Goal: Information Seeking & Learning: Find specific fact

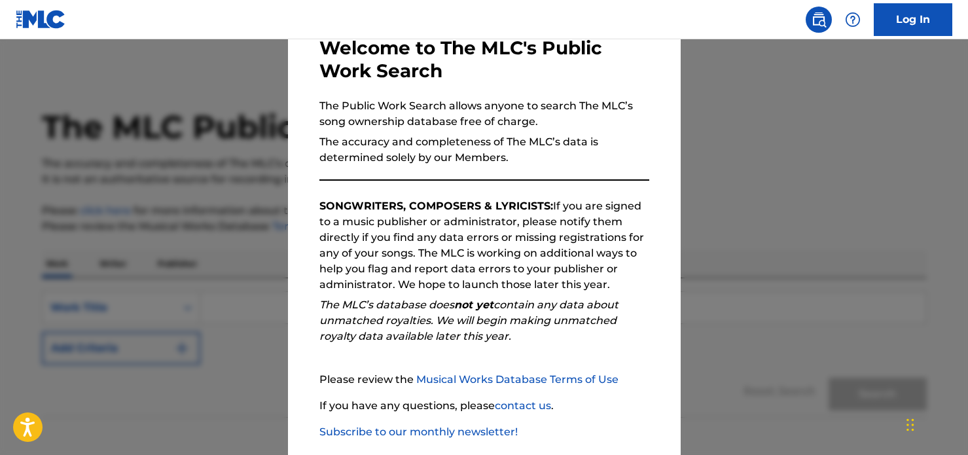
scroll to position [144, 0]
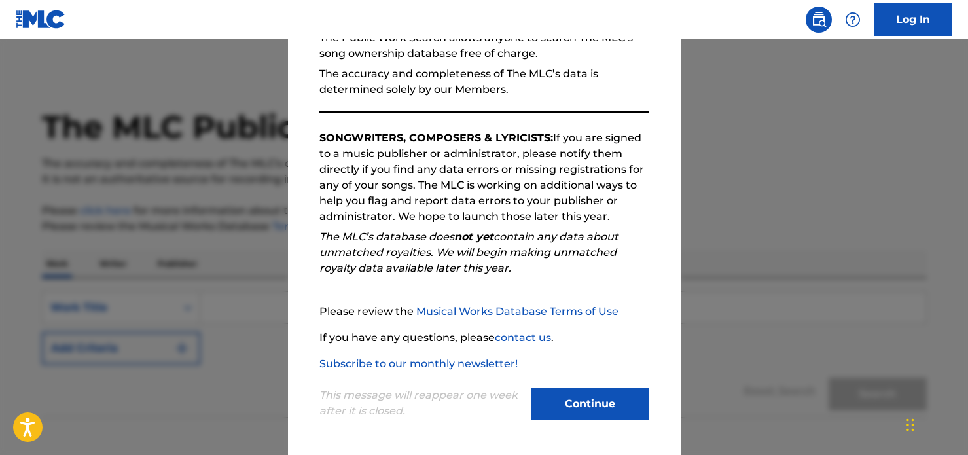
click at [550, 392] on button "Continue" at bounding box center [590, 403] width 118 height 33
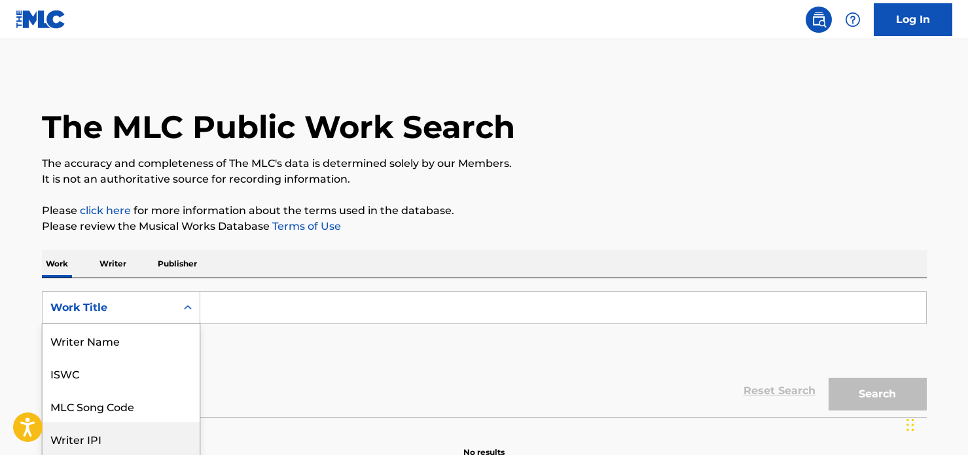
scroll to position [66, 0]
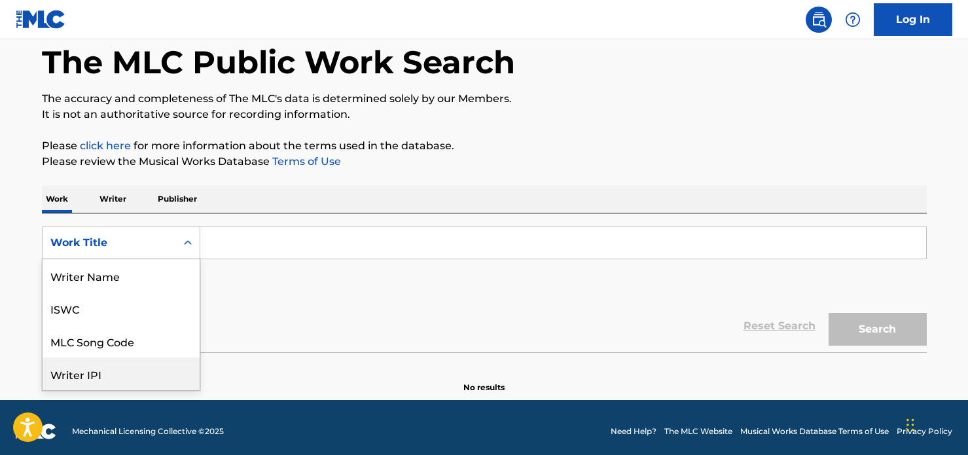
click at [181, 259] on div "Writer IPI, 4 of 8. 8 results available. Use Up and Down to choose options, pre…" at bounding box center [121, 242] width 158 height 33
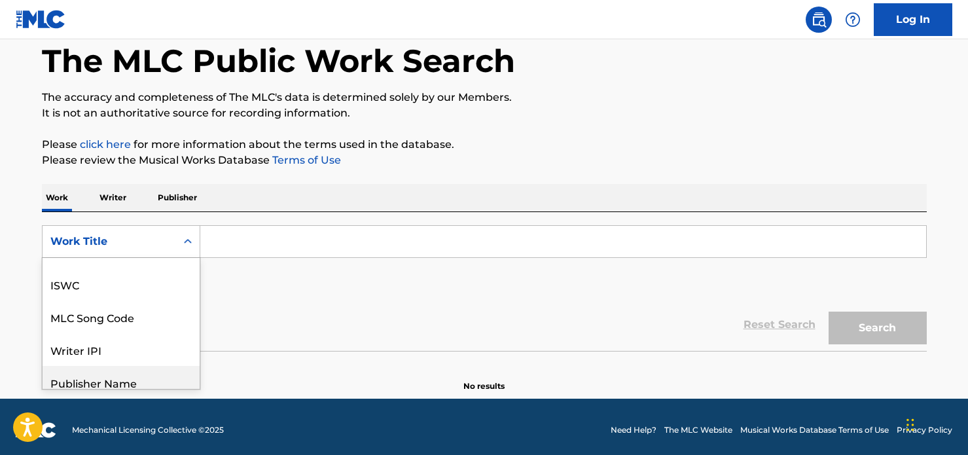
scroll to position [0, 0]
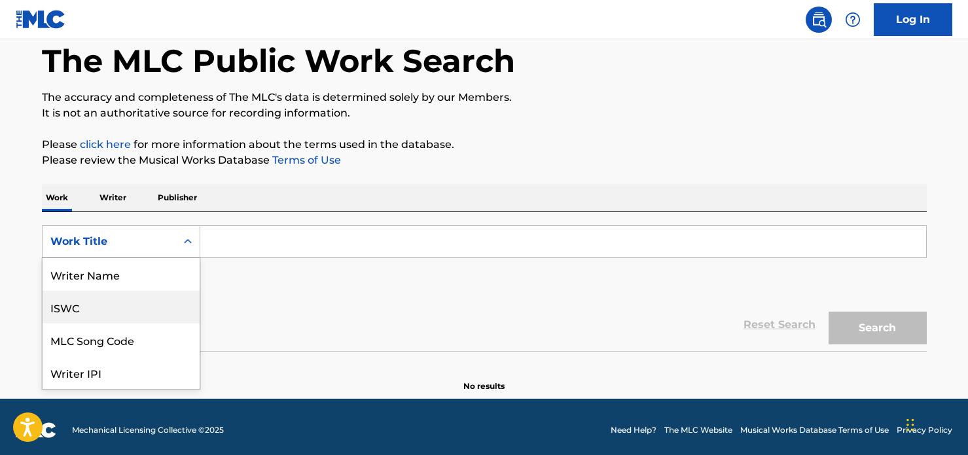
click at [160, 310] on div "ISWC" at bounding box center [121, 307] width 157 height 33
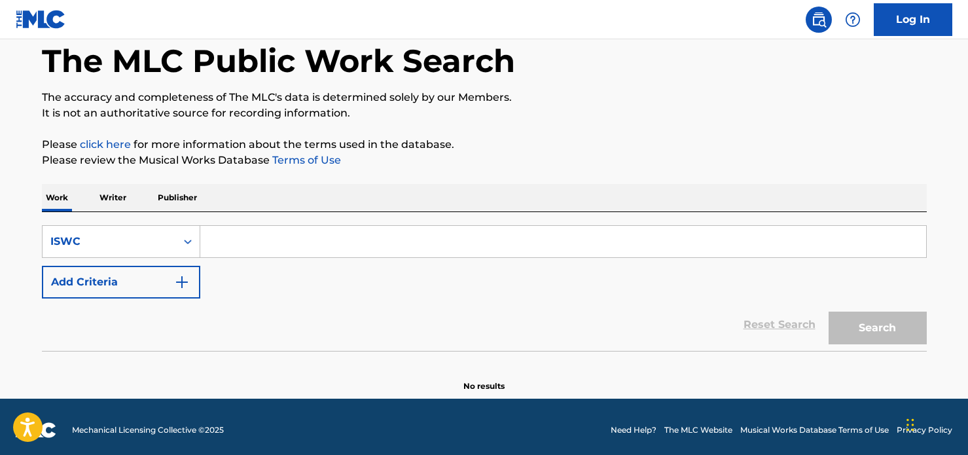
click at [245, 243] on input "Search Form" at bounding box center [563, 241] width 726 height 31
paste input "T8024643504"
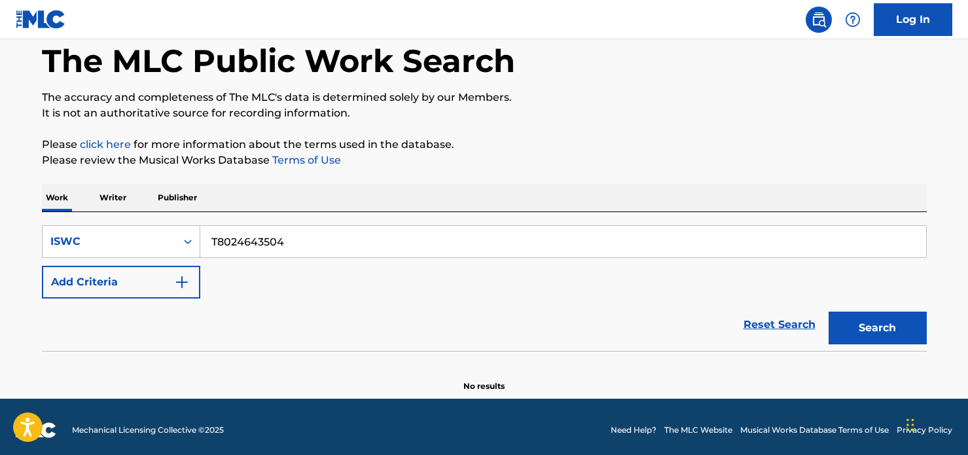
type input "T8024643504"
click at [880, 325] on button "Search" at bounding box center [877, 327] width 98 height 33
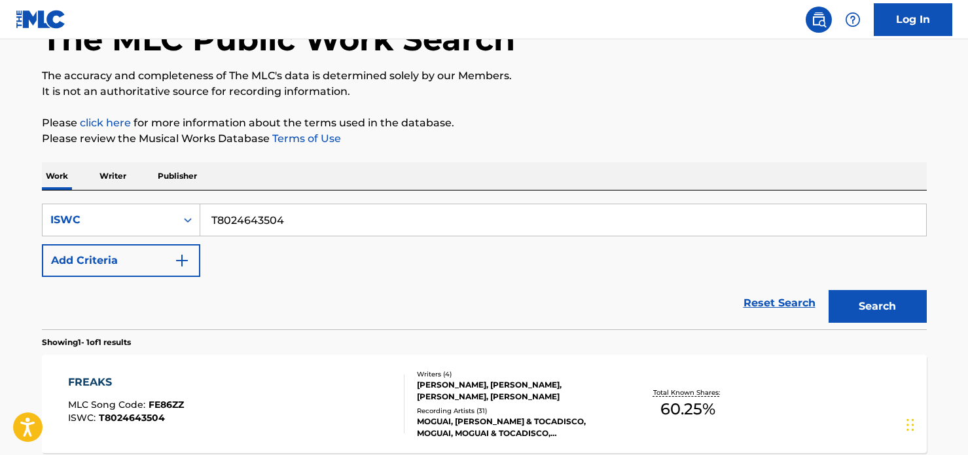
scroll to position [217, 0]
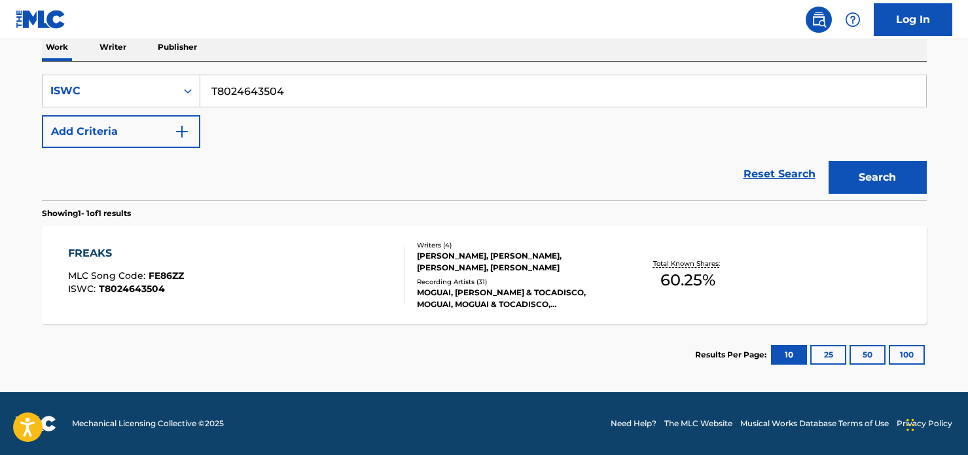
click at [478, 270] on div "MICHAEL BELLINA, ROMAN BOEER DE GARCEZ, PHILIPP FULDNER, ANDRE TEGELER" at bounding box center [516, 262] width 198 height 24
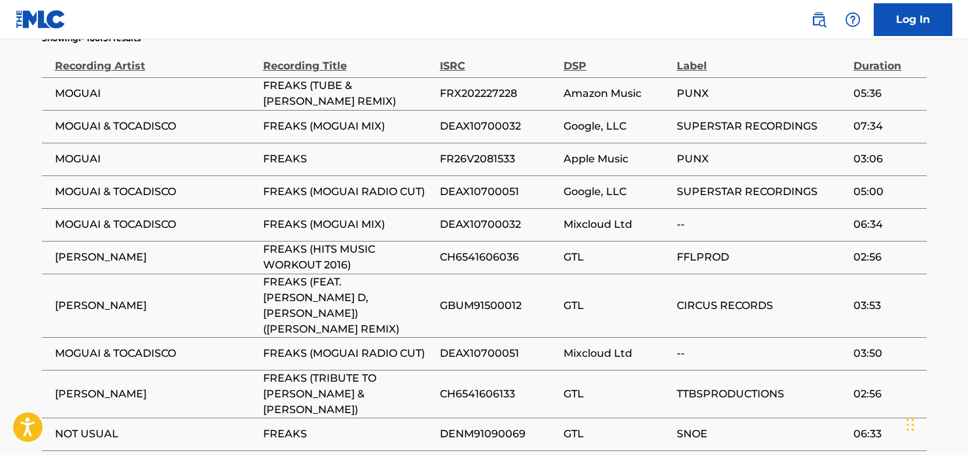
scroll to position [918, 0]
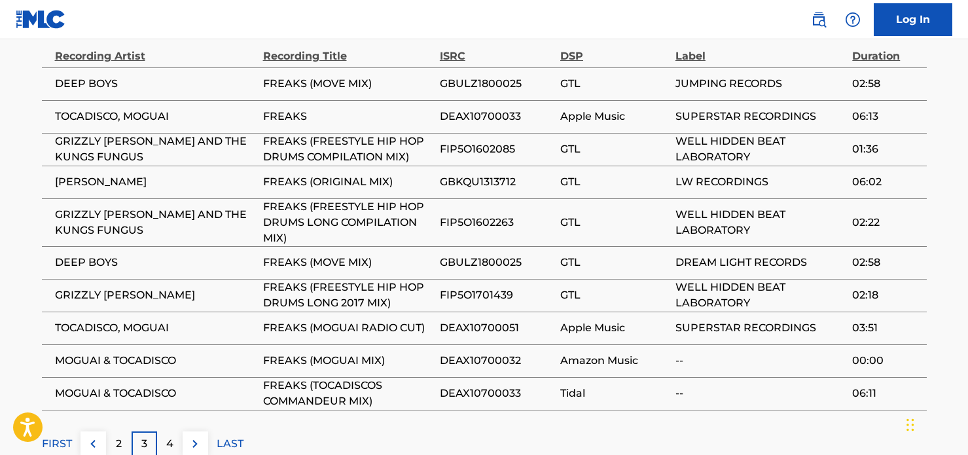
click at [168, 436] on p "4" at bounding box center [169, 444] width 7 height 16
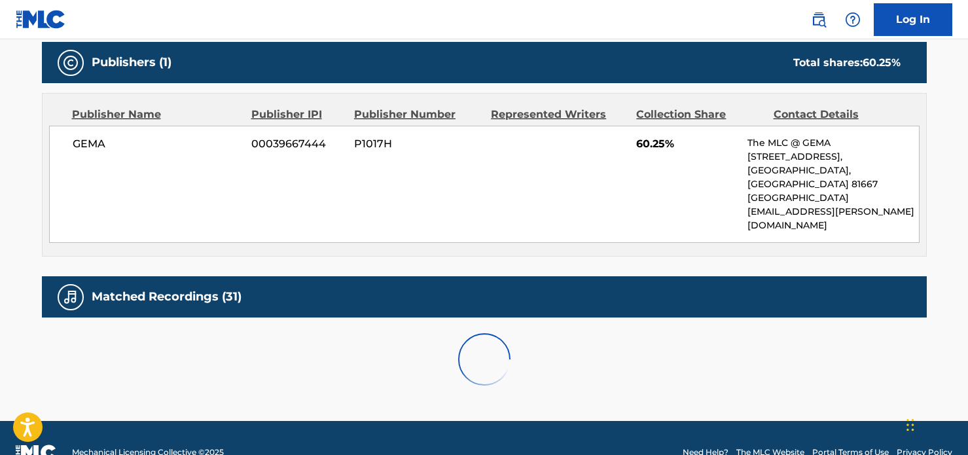
scroll to position [665, 0]
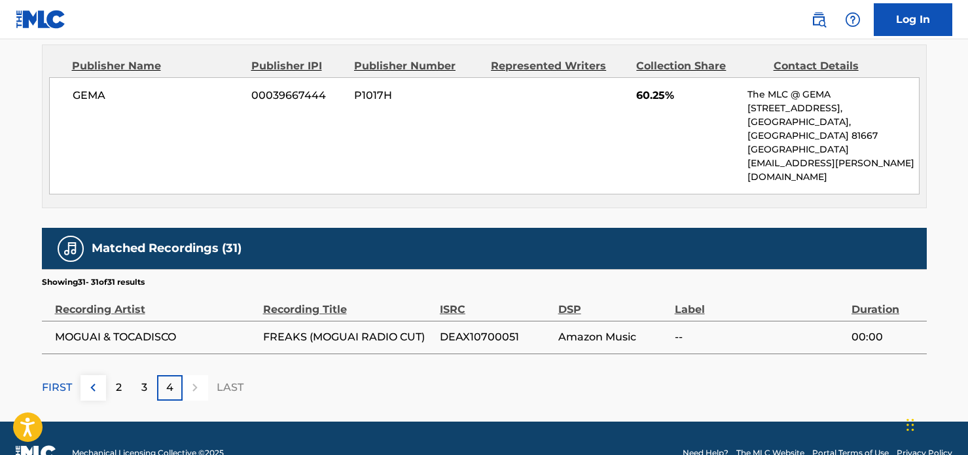
click at [143, 380] on p "3" at bounding box center [144, 388] width 6 height 16
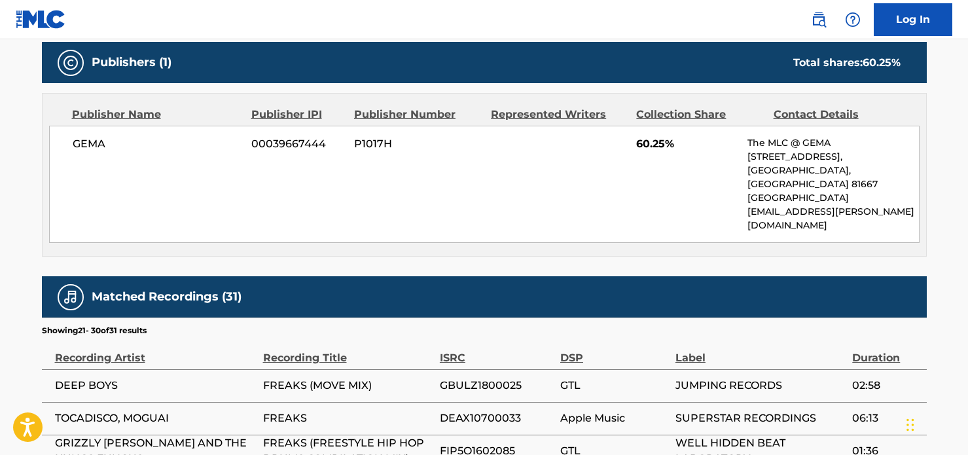
scroll to position [918, 0]
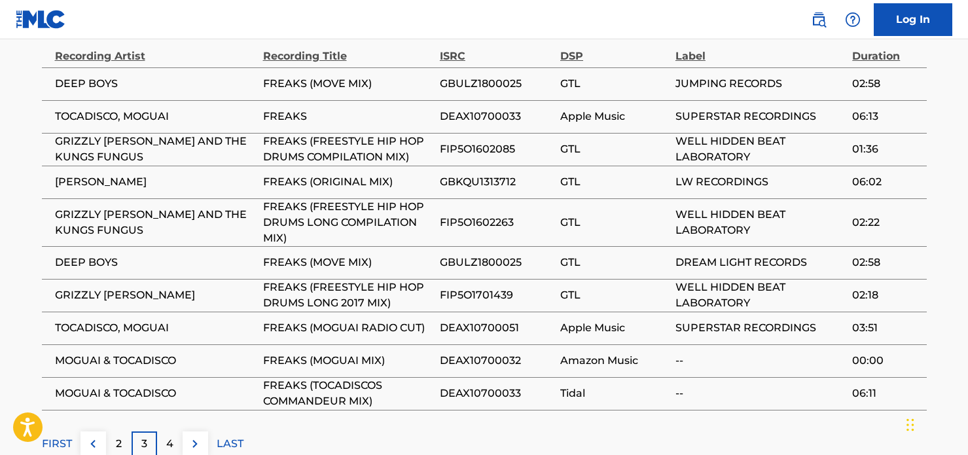
click at [111, 431] on div "2" at bounding box center [119, 444] width 26 height 26
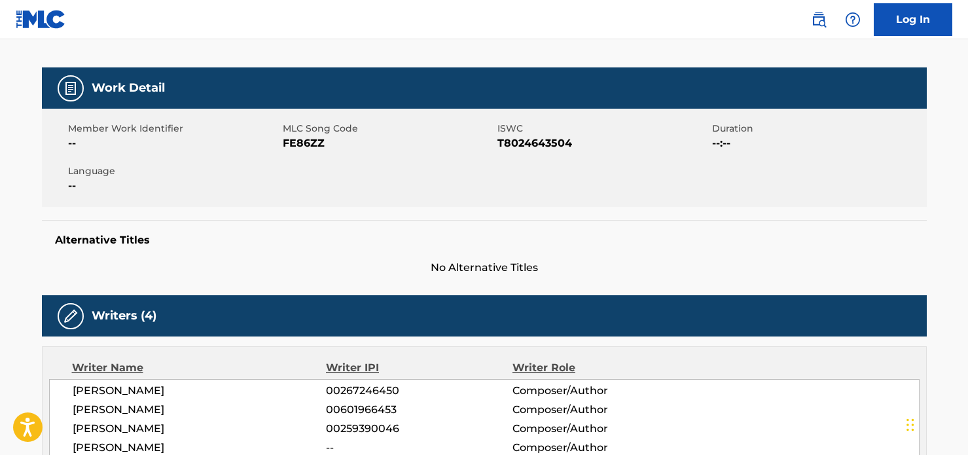
scroll to position [163, 0]
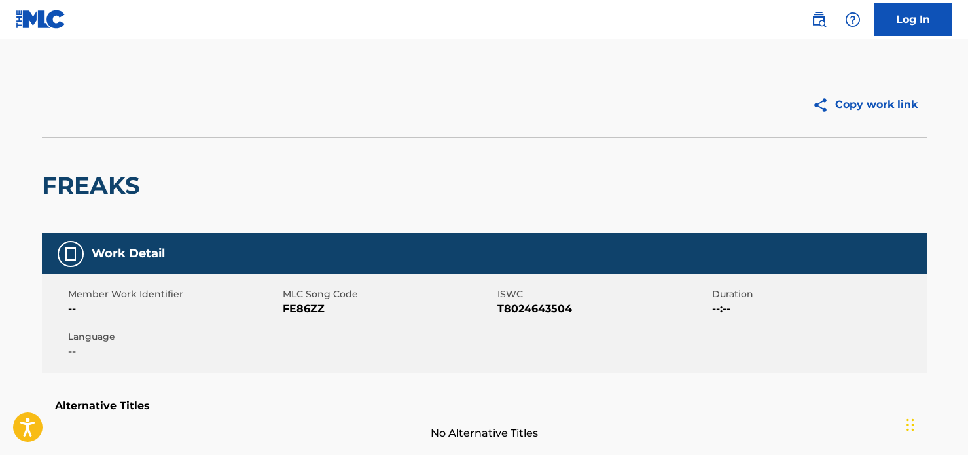
click at [24, 25] on img at bounding box center [41, 19] width 50 height 19
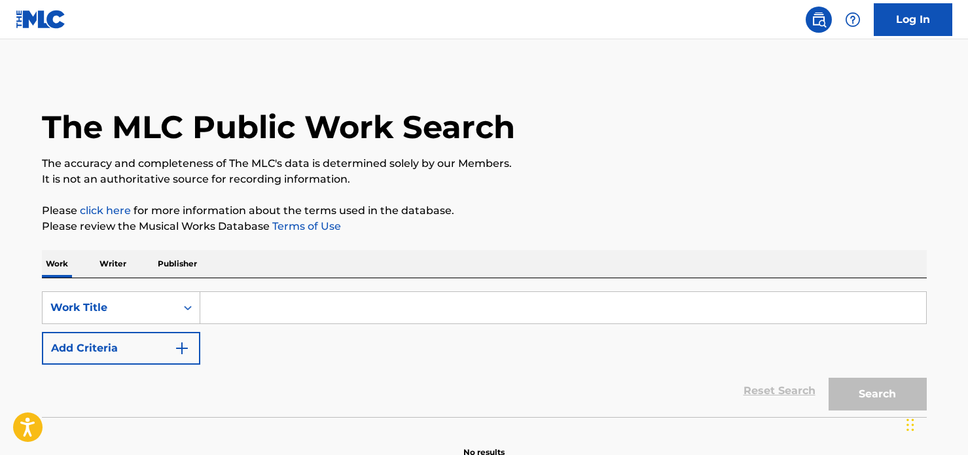
click at [251, 308] on input "Search Form" at bounding box center [563, 307] width 726 height 31
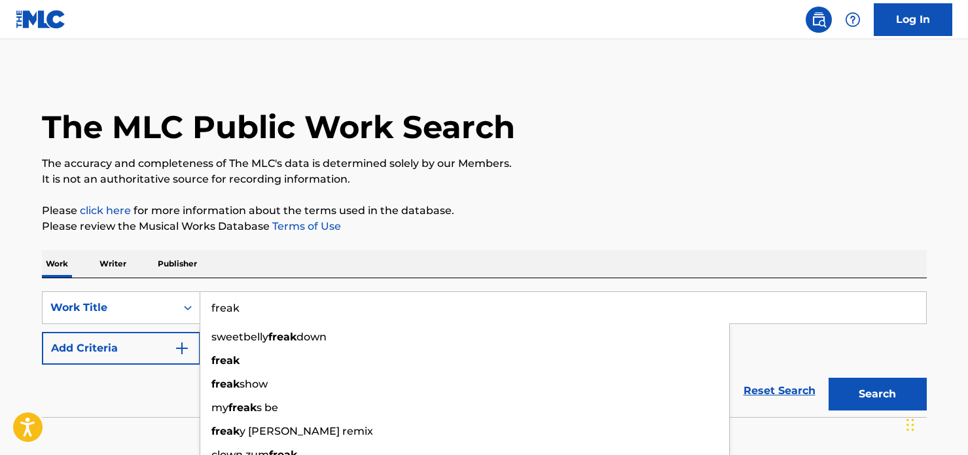
type input "freak"
click at [828, 378] on button "Search" at bounding box center [877, 394] width 98 height 33
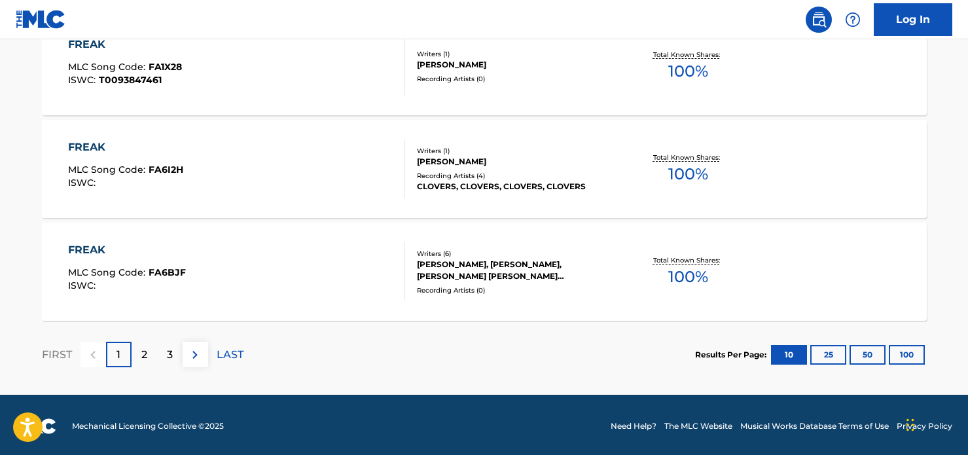
scroll to position [1147, 0]
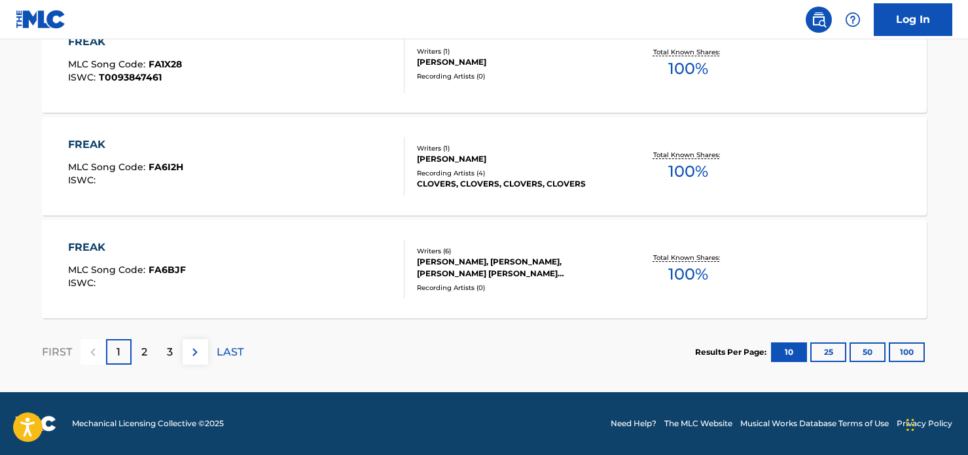
click at [173, 355] on div "3" at bounding box center [170, 352] width 26 height 26
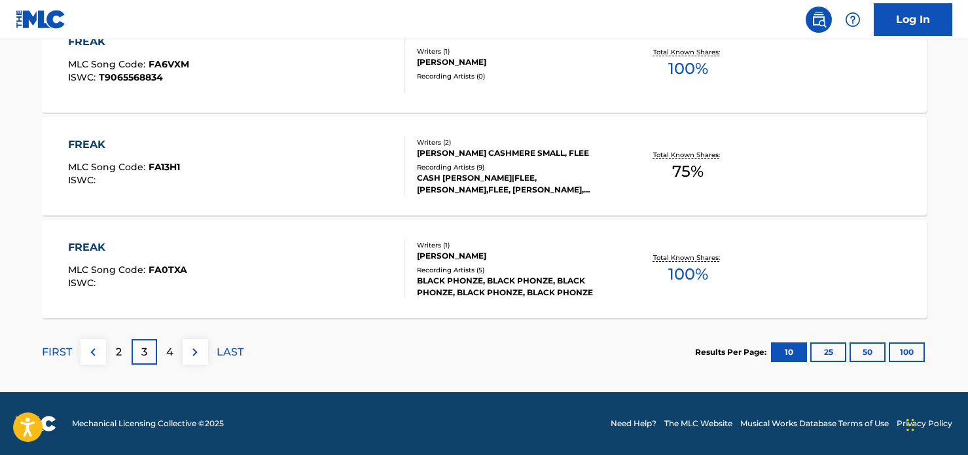
click at [179, 351] on div "4" at bounding box center [170, 352] width 26 height 26
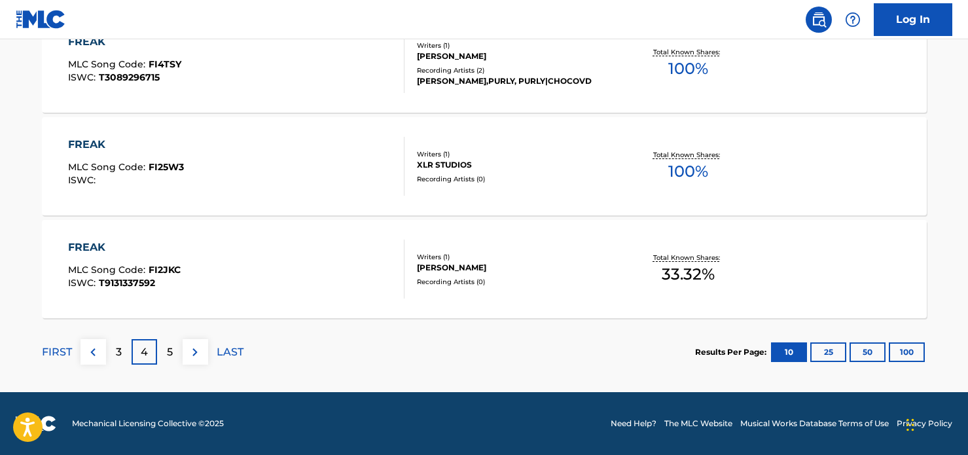
click at [191, 356] on img at bounding box center [195, 352] width 16 height 16
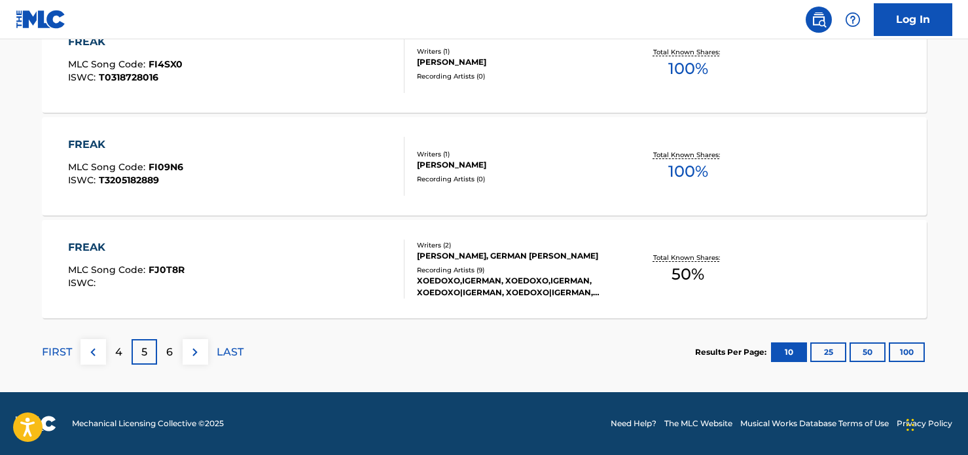
click at [188, 355] on img at bounding box center [195, 352] width 16 height 16
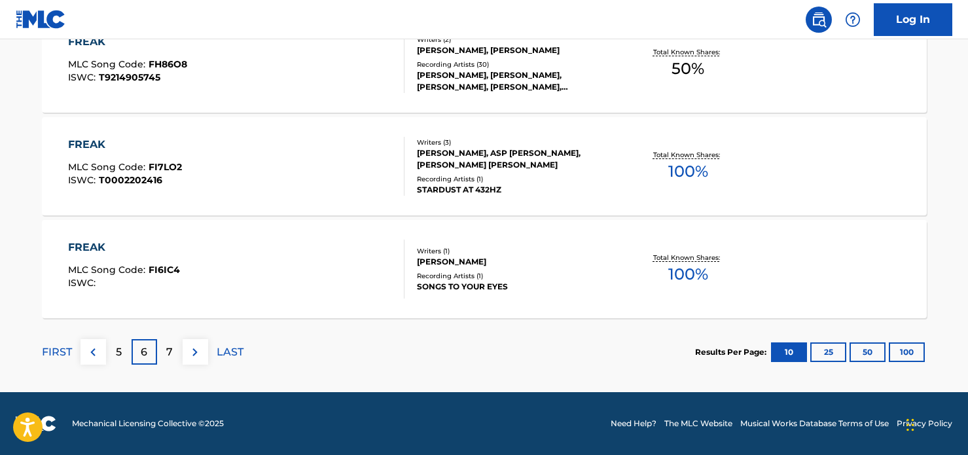
click at [175, 350] on div "7" at bounding box center [170, 352] width 26 height 26
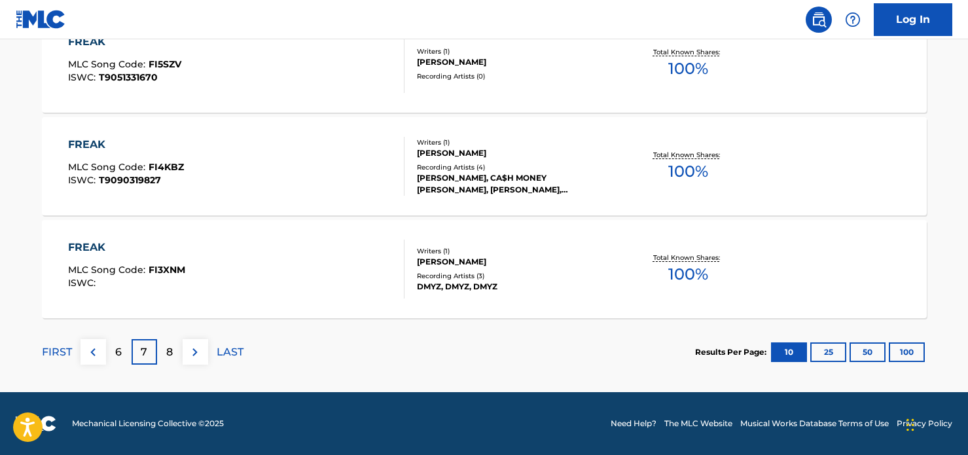
click at [222, 355] on p "LAST" at bounding box center [230, 352] width 27 height 16
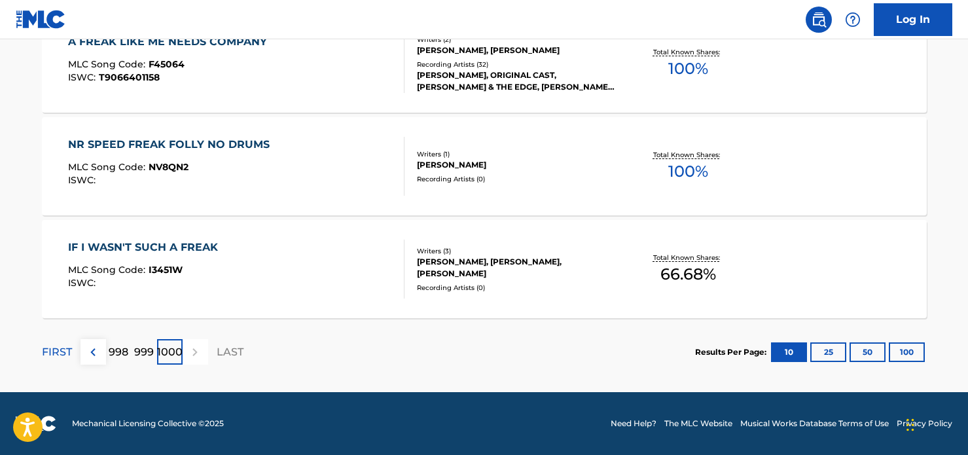
click at [128, 351] on p "998" at bounding box center [119, 352] width 20 height 16
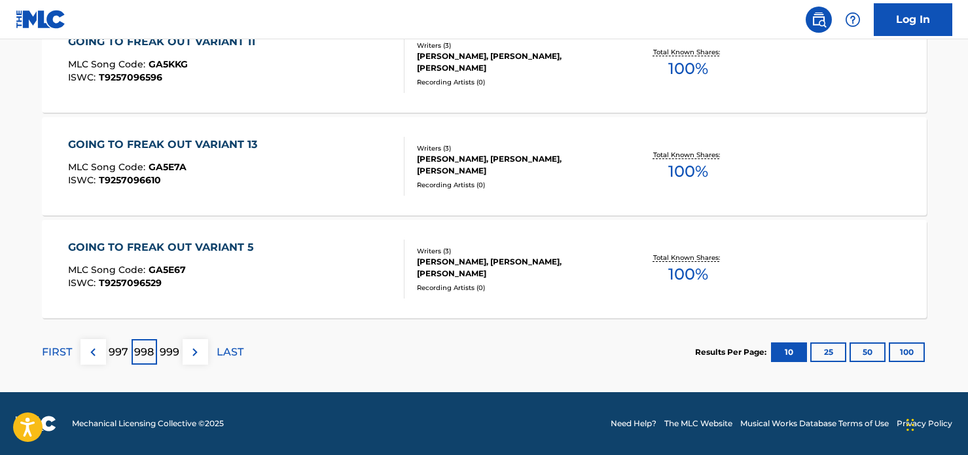
scroll to position [906, 0]
